Goal: Task Accomplishment & Management: Manage account settings

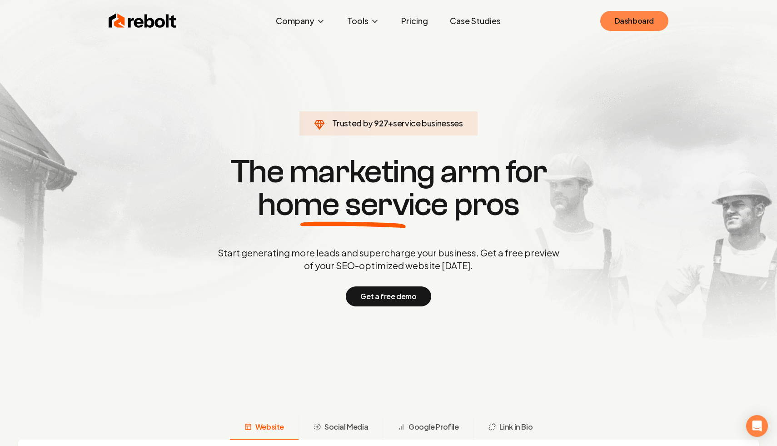
click at [639, 22] on link "Dashboard" at bounding box center [634, 21] width 68 height 20
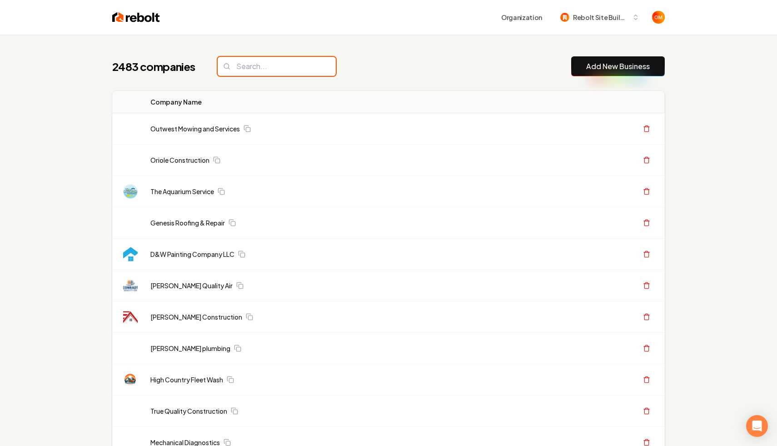
click at [300, 68] on input "search" at bounding box center [277, 66] width 118 height 19
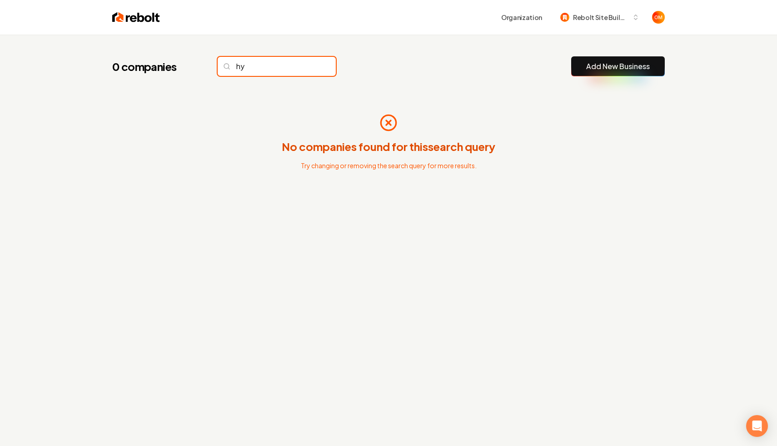
type input "h"
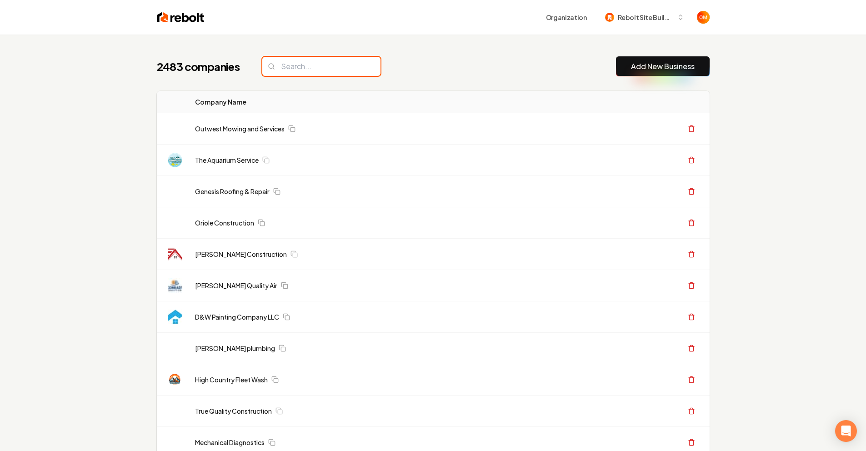
click at [301, 75] on input "search" at bounding box center [321, 66] width 118 height 19
click at [302, 70] on input "search" at bounding box center [321, 66] width 118 height 19
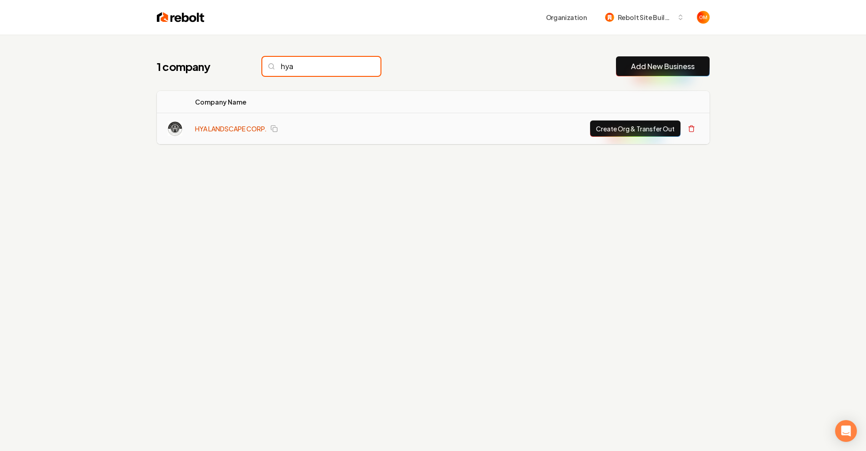
type input "hya"
click at [224, 124] on link "HYA LANDSCAPE CORP." at bounding box center [231, 128] width 72 height 9
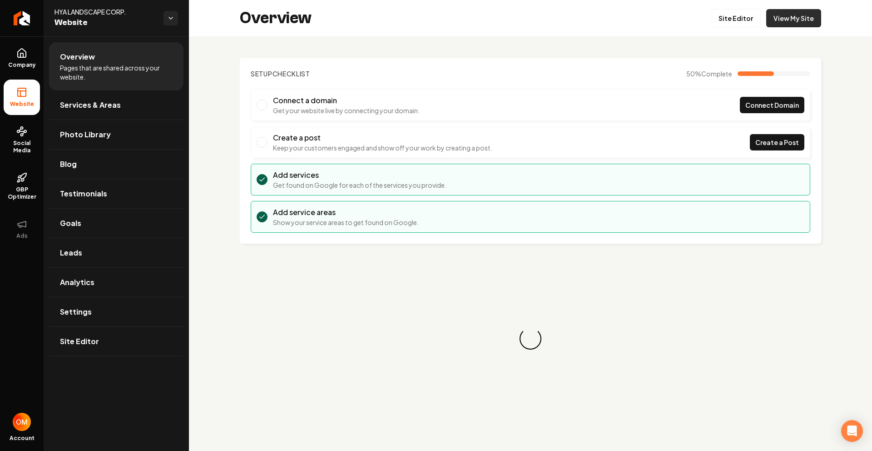
click at [779, 19] on link "View My Site" at bounding box center [794, 18] width 55 height 18
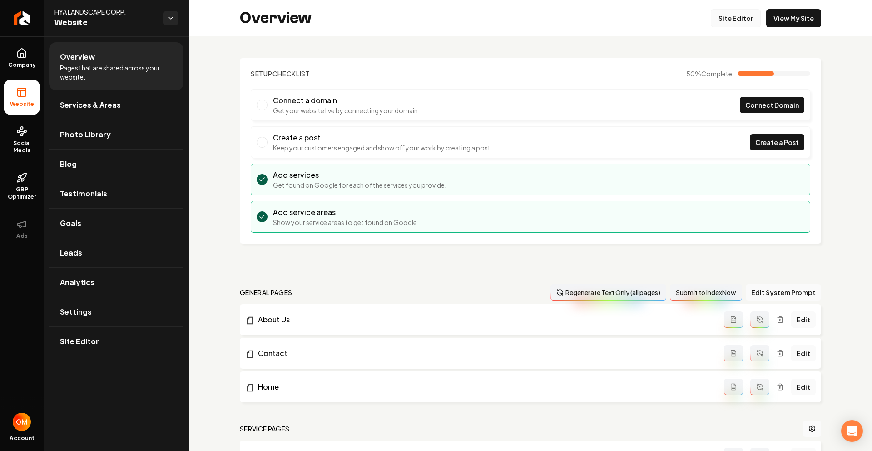
click at [729, 18] on link "Site Editor" at bounding box center [736, 18] width 50 height 18
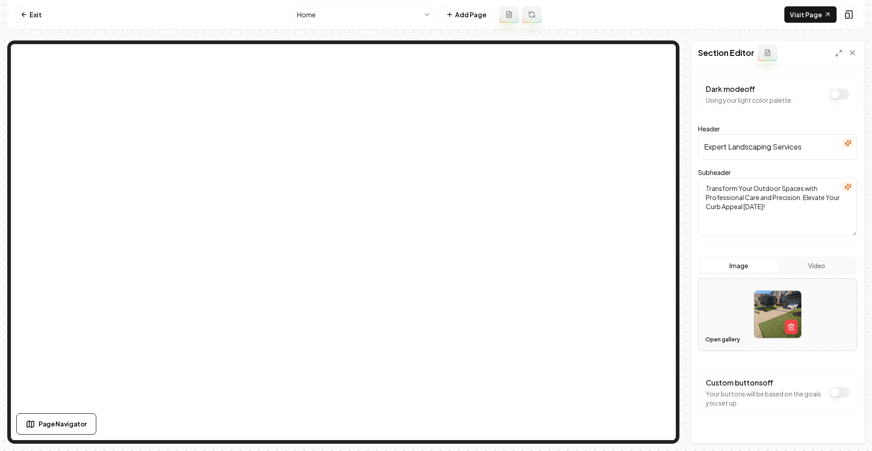
click at [717, 339] on button "Open gallery" at bounding box center [723, 339] width 41 height 15
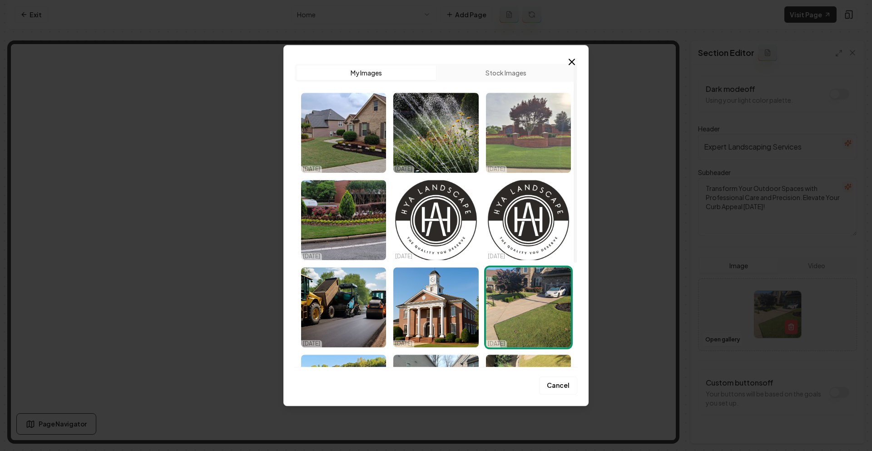
click at [534, 134] on img "Select image image_68d5658d5c7cd75eb8b23e65.jpg" at bounding box center [528, 133] width 85 height 80
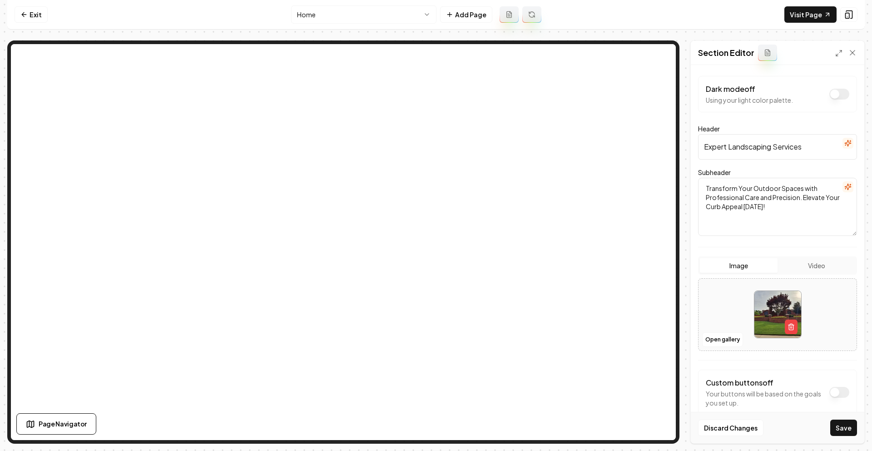
click at [851, 430] on button "Save" at bounding box center [844, 427] width 27 height 16
click at [708, 340] on button "Open gallery" at bounding box center [723, 339] width 41 height 15
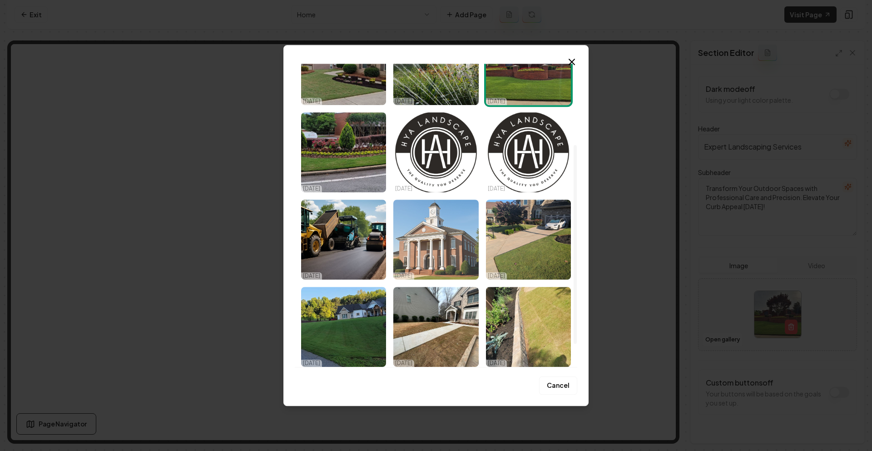
scroll to position [159, 0]
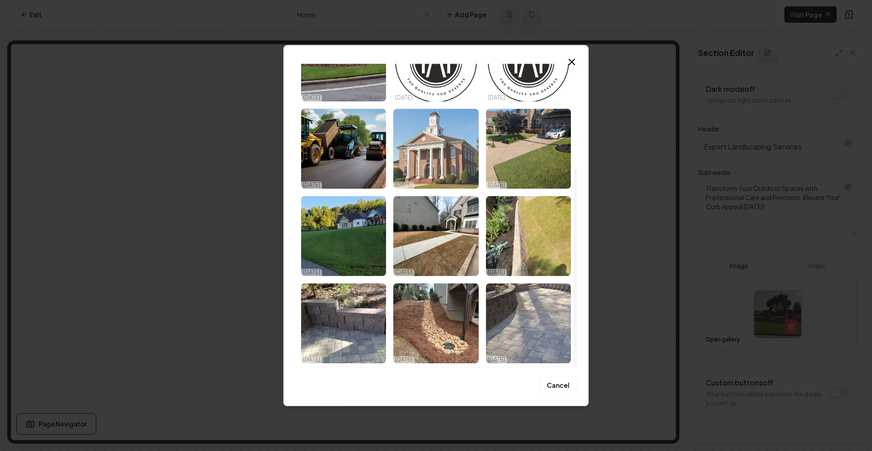
click at [437, 135] on img "Select image image_68d565045c7cd75eb8ae3834.jpeg" at bounding box center [436, 149] width 85 height 80
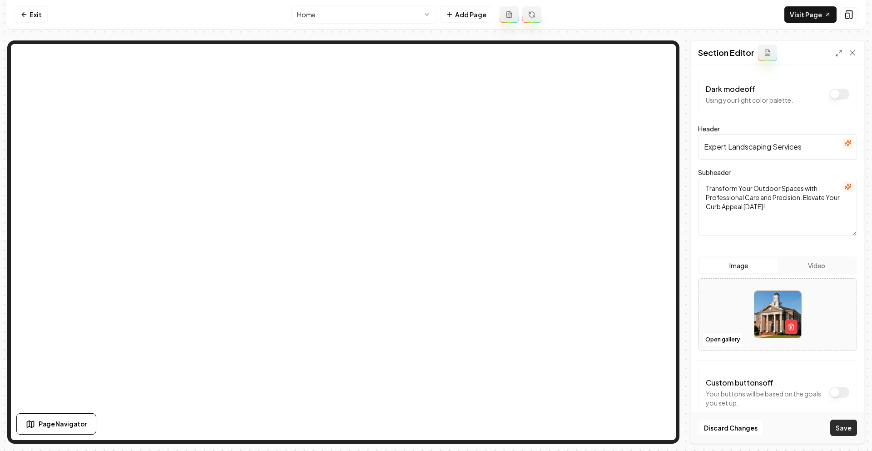
click at [838, 428] on button "Save" at bounding box center [844, 427] width 27 height 16
click at [725, 343] on button "Open gallery" at bounding box center [723, 339] width 41 height 15
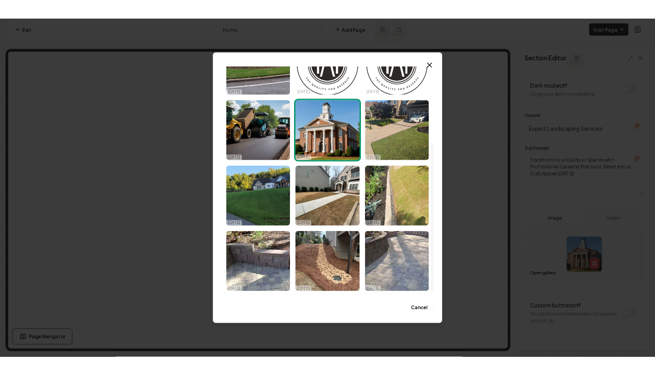
scroll to position [0, 0]
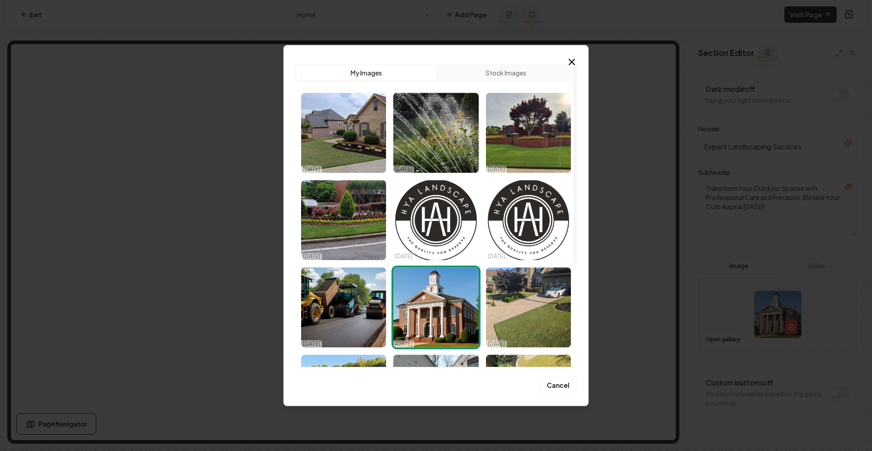
click at [565, 65] on div "Upload My Images Stock Images" at bounding box center [436, 73] width 283 height 18
click at [571, 63] on icon "button" at bounding box center [571, 61] width 5 height 5
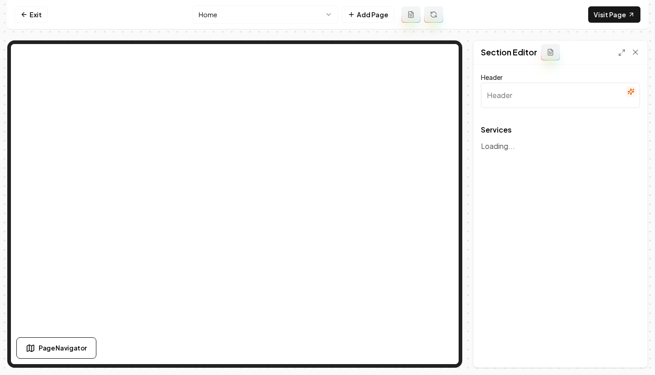
type input "Our Expert Landscaping Services"
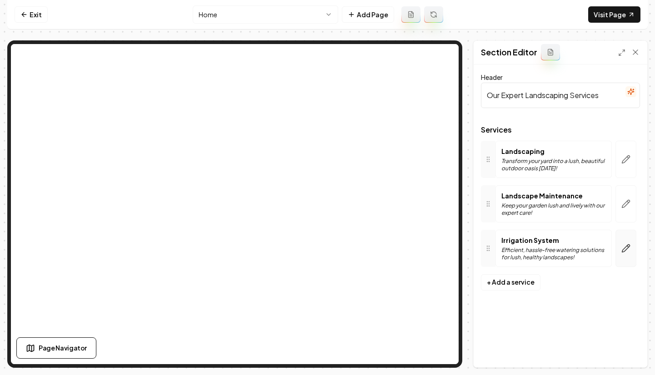
click at [628, 253] on icon "button" at bounding box center [625, 248] width 9 height 9
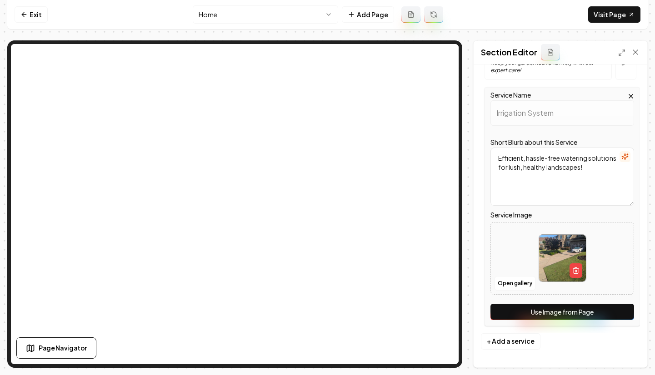
scroll to position [143, 0]
click at [502, 274] on div at bounding box center [562, 258] width 143 height 62
click at [520, 285] on button "Open gallery" at bounding box center [514, 283] width 41 height 15
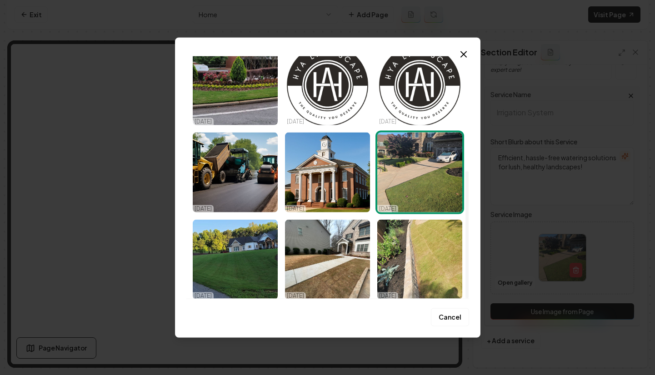
scroll to position [219, 0]
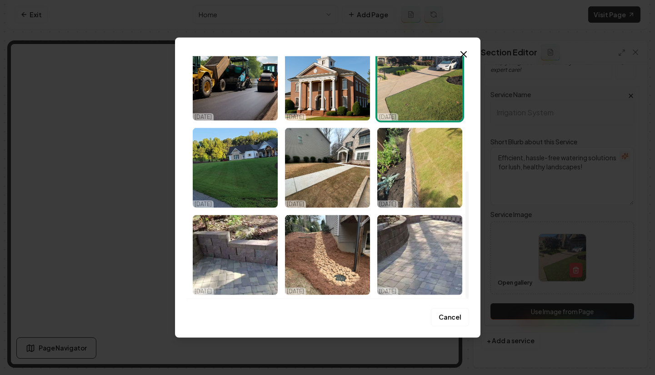
click at [346, 255] on img "Select image image_68d564f05c7cd75eb8ad9a83.jpeg" at bounding box center [327, 255] width 85 height 80
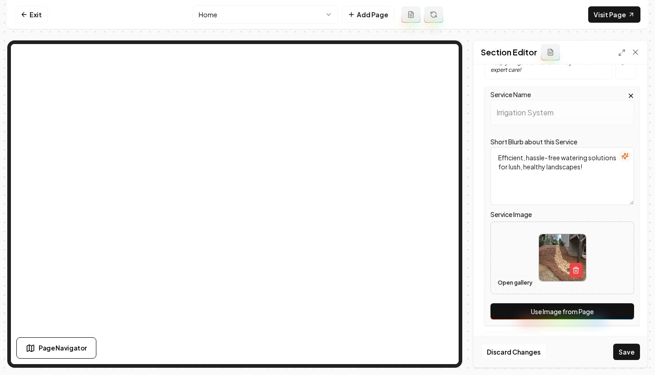
click at [516, 283] on button "Open gallery" at bounding box center [514, 283] width 41 height 15
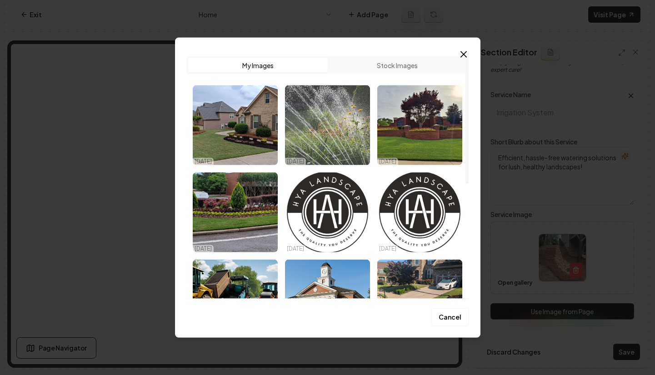
click at [345, 140] on img "Select image image_68d565a05c7cd75eb8b2d071.jpeg" at bounding box center [327, 125] width 85 height 80
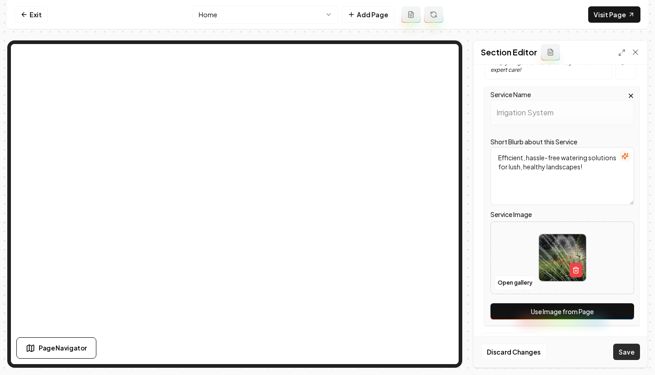
click at [618, 349] on button "Save" at bounding box center [626, 352] width 27 height 16
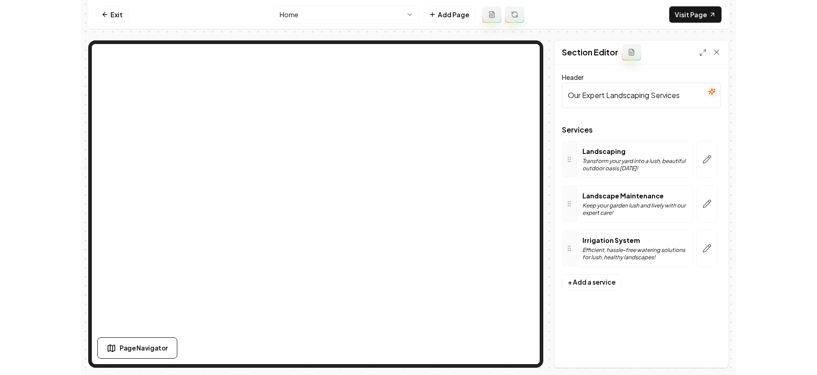
scroll to position [0, 0]
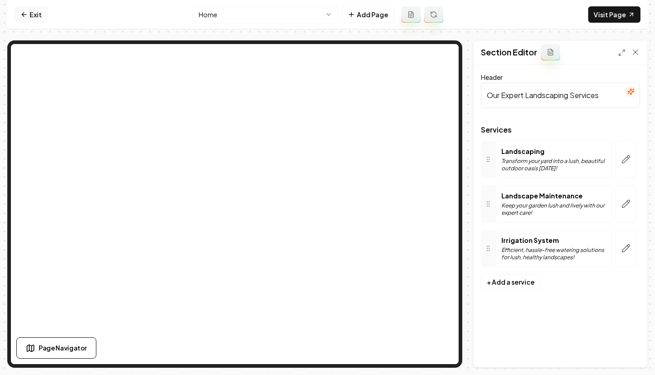
click at [40, 14] on link "Exit" at bounding box center [31, 14] width 33 height 16
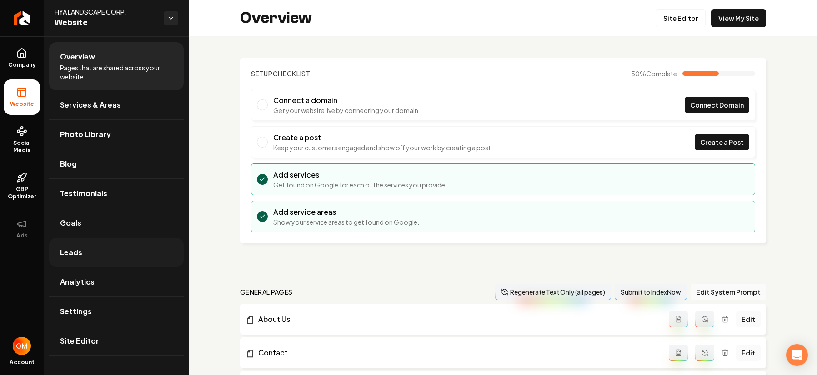
click at [101, 249] on link "Leads" at bounding box center [116, 252] width 135 height 29
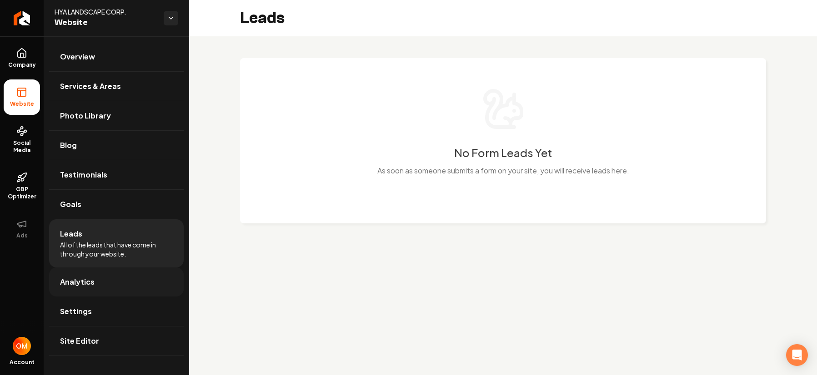
click at [128, 281] on link "Analytics" at bounding box center [116, 282] width 135 height 29
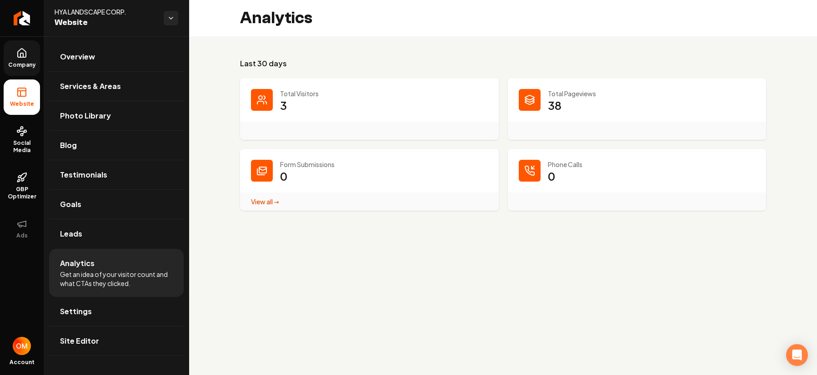
click at [25, 53] on icon at bounding box center [21, 53] width 11 height 11
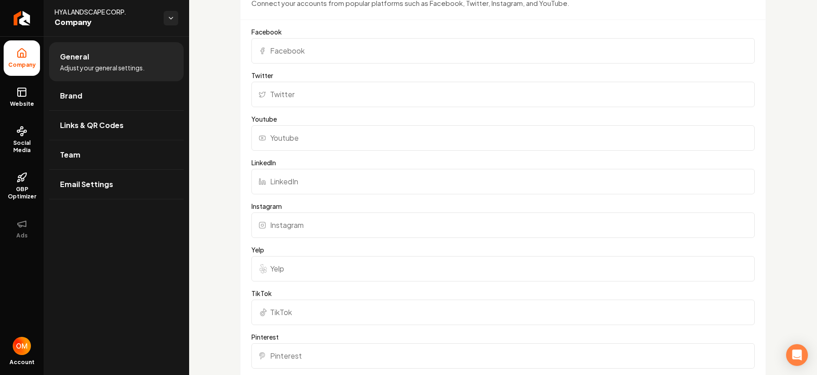
scroll to position [928, 0]
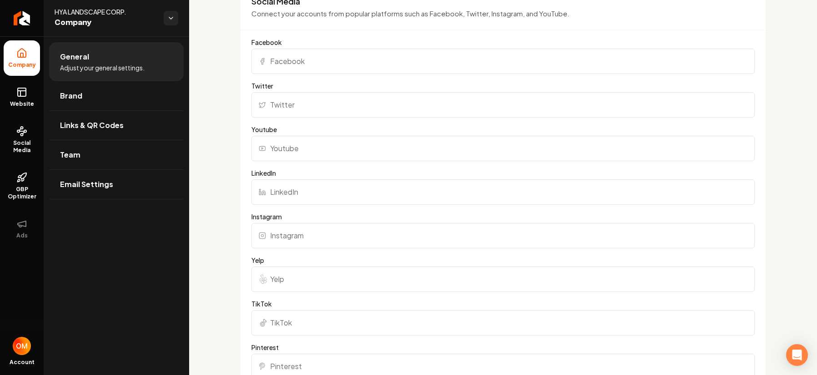
click at [347, 240] on input "Instagram" at bounding box center [502, 235] width 503 height 25
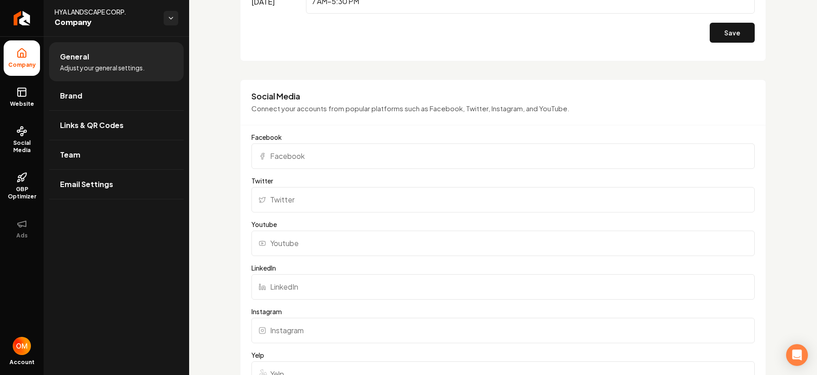
click at [332, 155] on input "Facebook" at bounding box center [502, 156] width 503 height 25
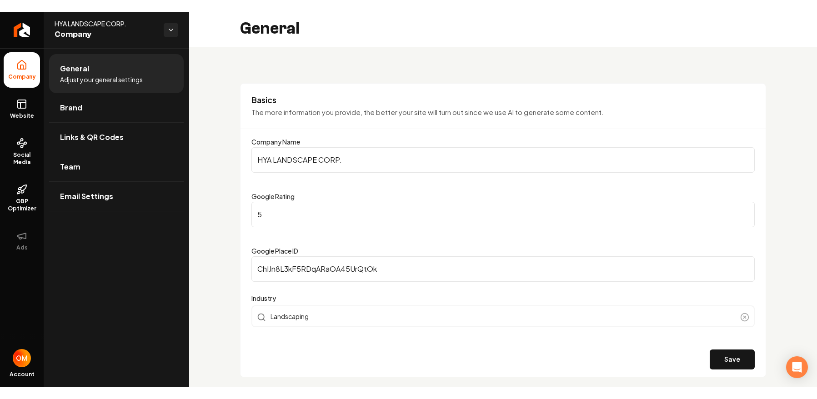
scroll to position [0, 0]
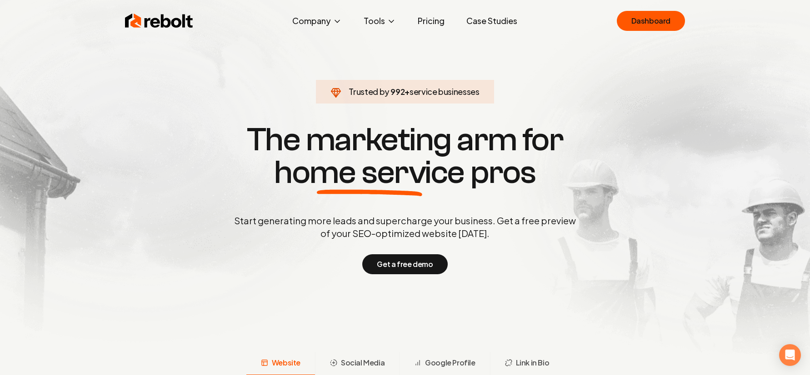
click at [489, 23] on link "Case Studies" at bounding box center [491, 21] width 65 height 18
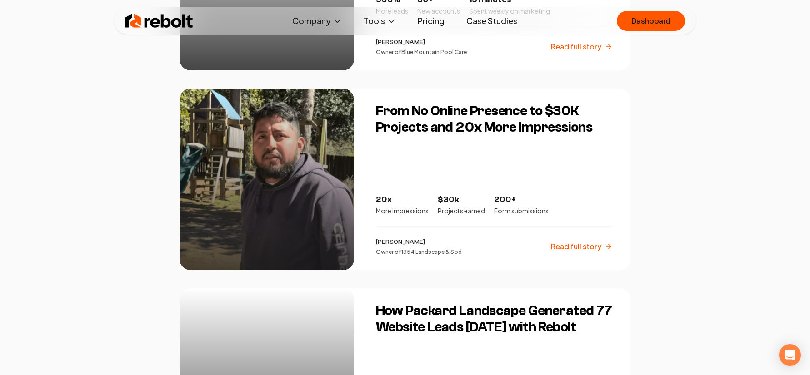
scroll to position [1354, 0]
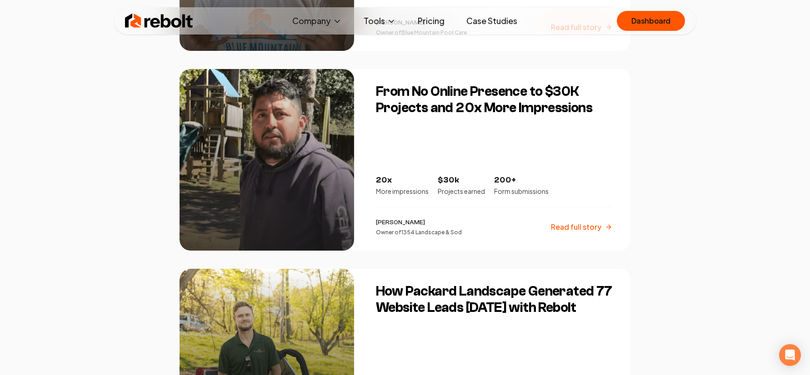
click at [343, 114] on div at bounding box center [266, 160] width 174 height 182
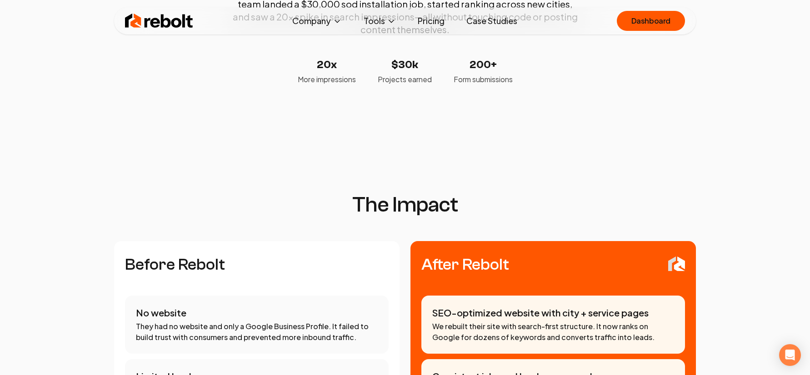
scroll to position [53, 0]
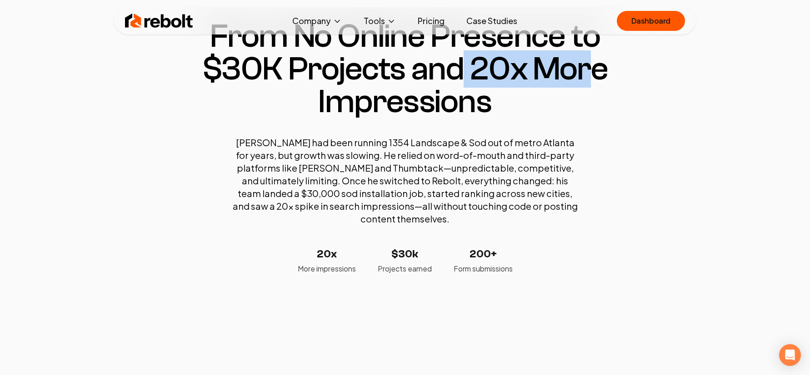
drag, startPoint x: 455, startPoint y: 65, endPoint x: 585, endPoint y: 66, distance: 130.0
click at [585, 66] on h1 "From No Online Presence to $30K Projects and 20x More Impressions" at bounding box center [404, 69] width 451 height 98
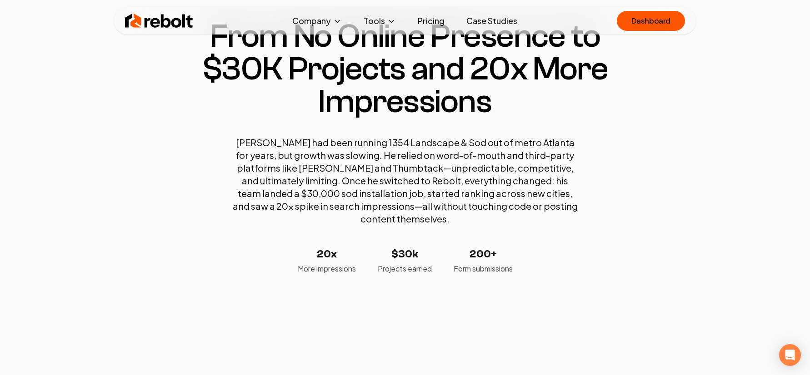
click at [580, 101] on h1 "From No Online Presence to $30K Projects and 20x More Impressions" at bounding box center [404, 69] width 451 height 98
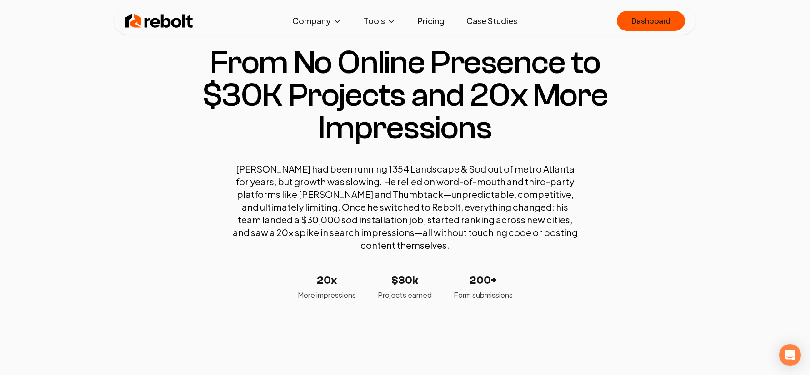
scroll to position [30, 0]
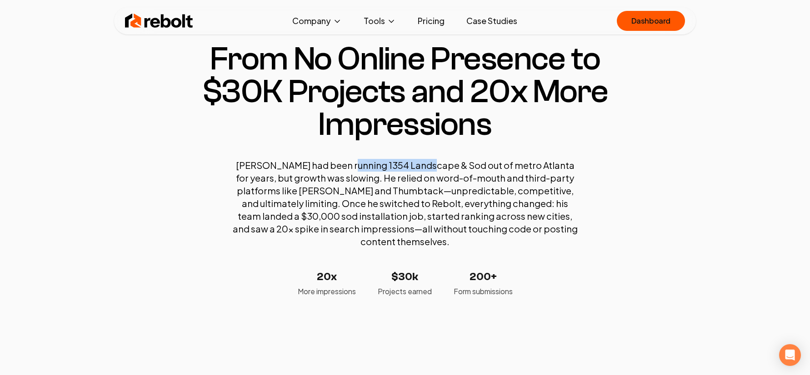
drag, startPoint x: 347, startPoint y: 163, endPoint x: 426, endPoint y: 164, distance: 79.5
click at [426, 164] on p "Ricardo had been running 1354 Landscape & Sod out of metro Atlanta for years, b…" at bounding box center [404, 203] width 345 height 89
click at [503, 173] on p "Ricardo had been running 1354 Landscape & Sod out of metro Atlanta for years, b…" at bounding box center [404, 203] width 345 height 89
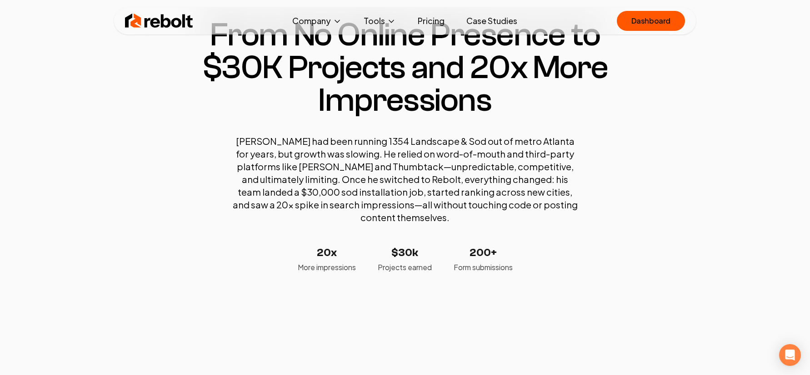
scroll to position [66, 0]
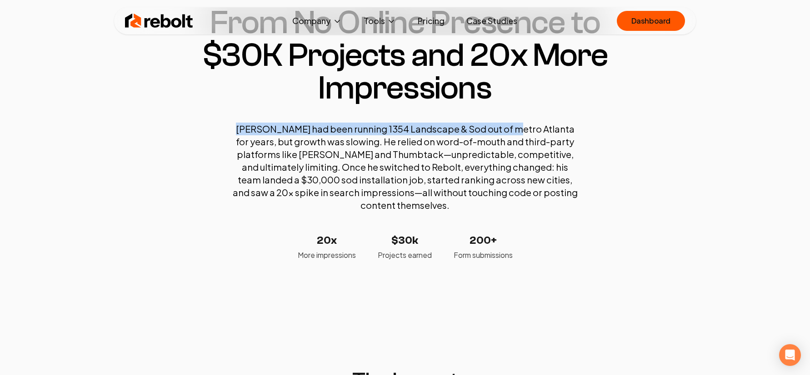
drag, startPoint x: 509, startPoint y: 128, endPoint x: 575, endPoint y: 120, distance: 66.3
click at [575, 120] on section "From No Online Presence to $30K Projects and 20x More Impressions Ricardo had b…" at bounding box center [404, 133] width 451 height 254
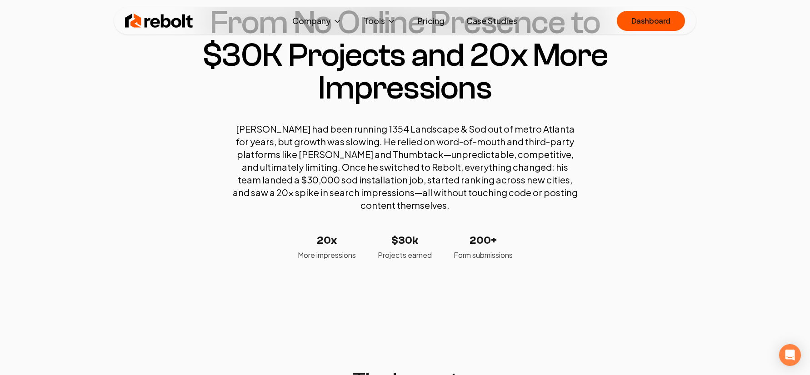
click at [477, 193] on p "Ricardo had been running 1354 Landscape & Sod out of metro Atlanta for years, b…" at bounding box center [404, 167] width 345 height 89
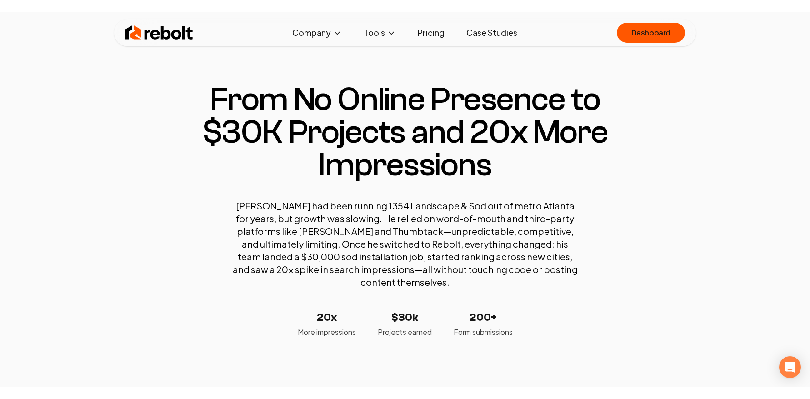
scroll to position [0, 0]
